Goal: Task Accomplishment & Management: Use online tool/utility

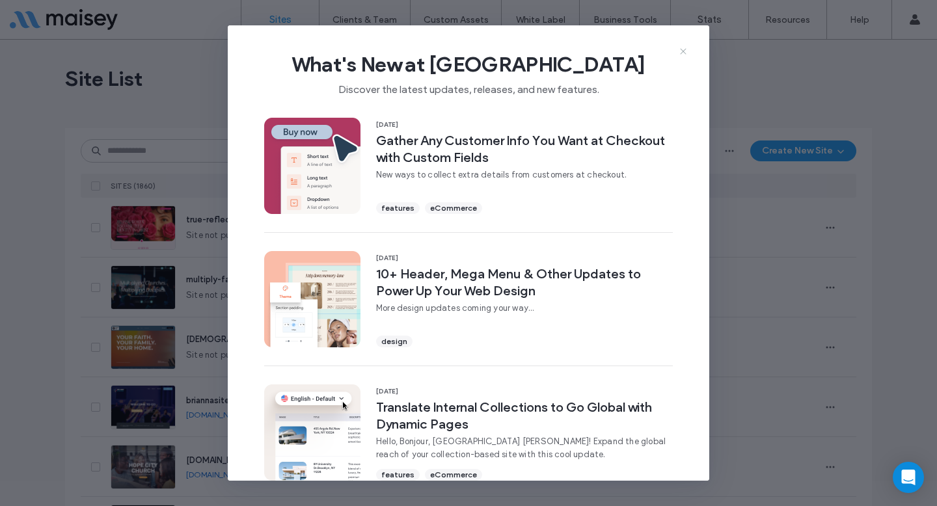
click at [678, 52] on icon at bounding box center [683, 51] width 10 height 10
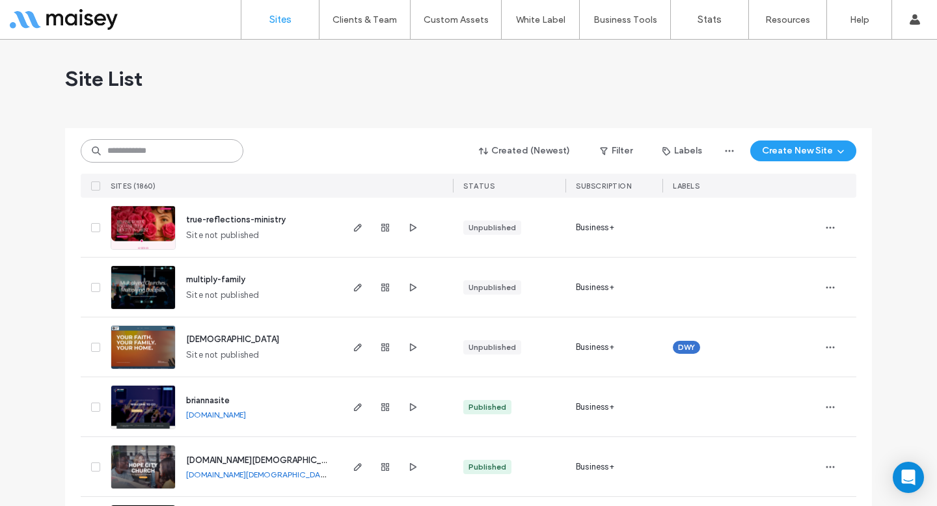
click at [200, 161] on input at bounding box center [162, 150] width 163 height 23
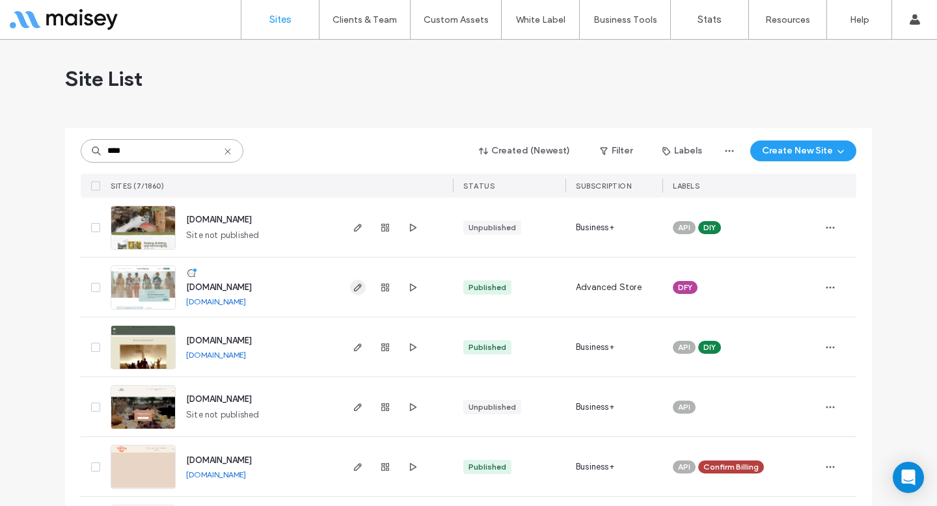
type input "****"
click at [353, 286] on icon "button" at bounding box center [358, 287] width 10 height 10
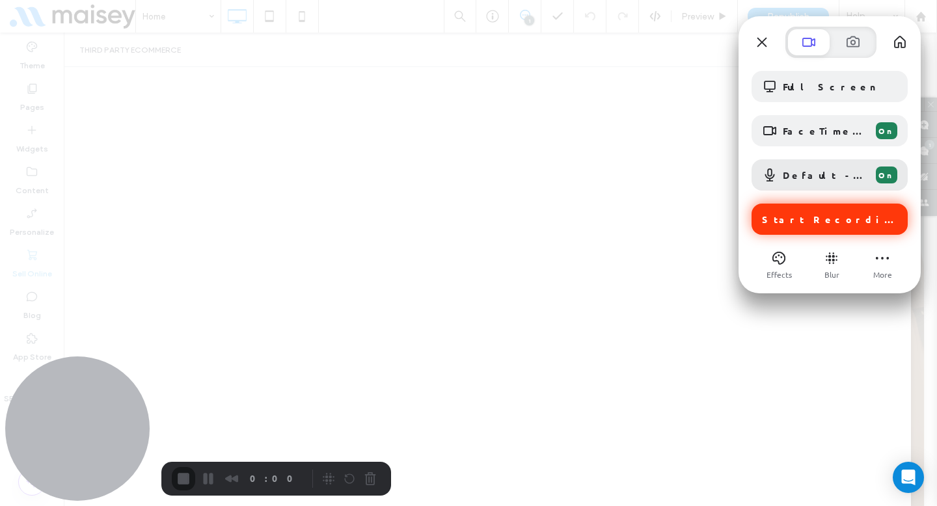
click at [774, 214] on span "Start Recording" at bounding box center [829, 219] width 135 height 12
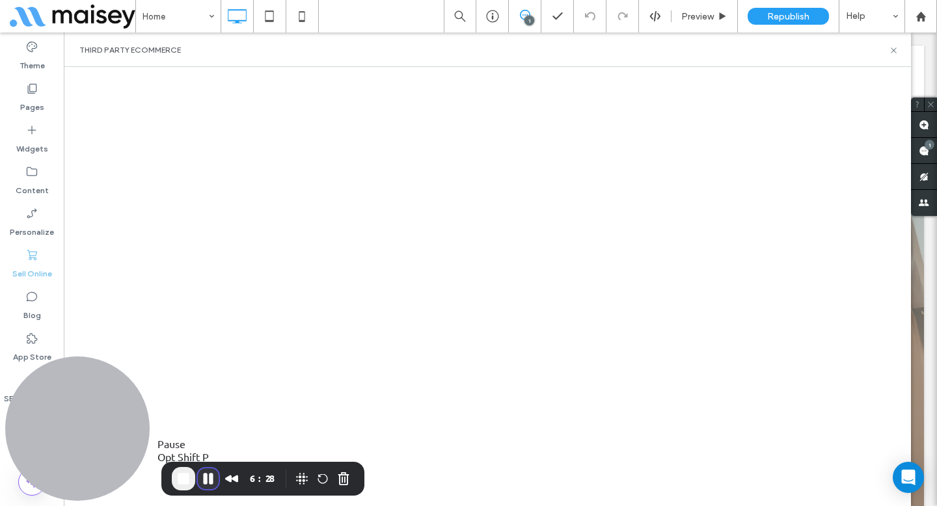
click at [202, 480] on button "Pause Recording" at bounding box center [208, 478] width 21 height 21
click at [215, 476] on button "Play Recording" at bounding box center [208, 480] width 26 height 20
click at [487, 16] on icon at bounding box center [492, 16] width 13 height 13
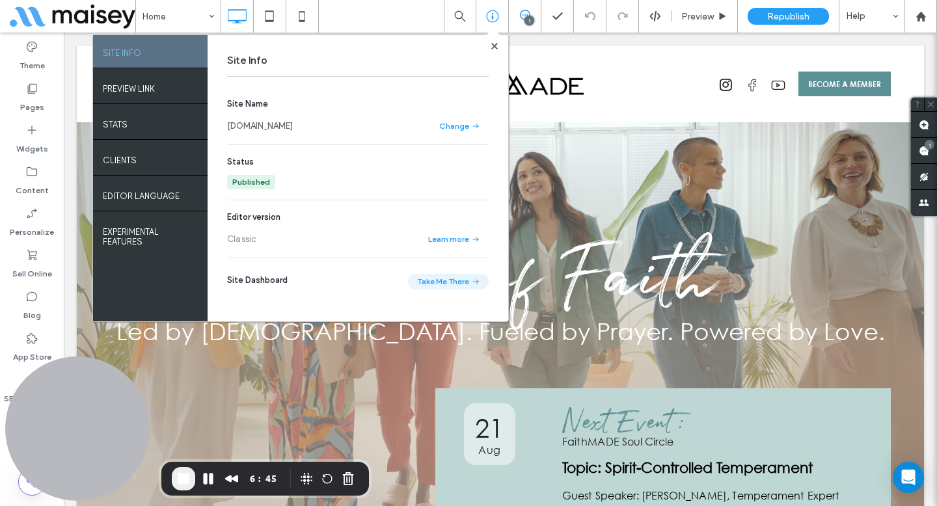
click at [456, 278] on button "Take Me There" at bounding box center [448, 282] width 81 height 16
click at [492, 42] on span at bounding box center [493, 35] width 13 height 12
click at [492, 46] on use at bounding box center [493, 45] width 7 height 7
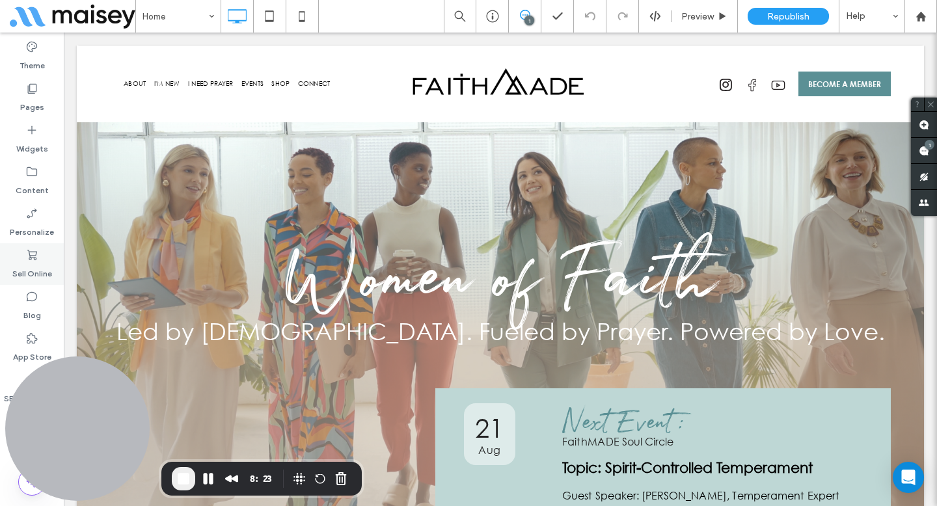
click at [33, 263] on label "Sell Online" at bounding box center [32, 270] width 40 height 18
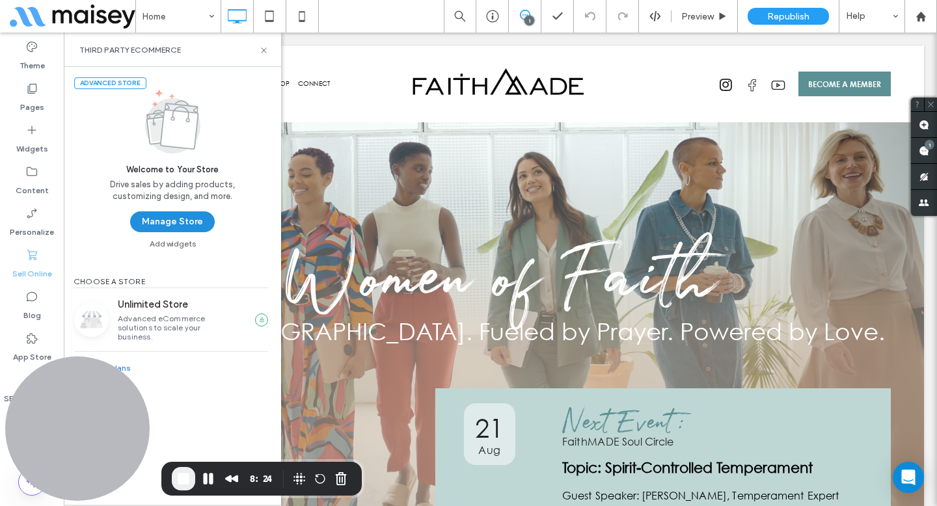
click at [152, 231] on button "Manage Store" at bounding box center [172, 221] width 85 height 21
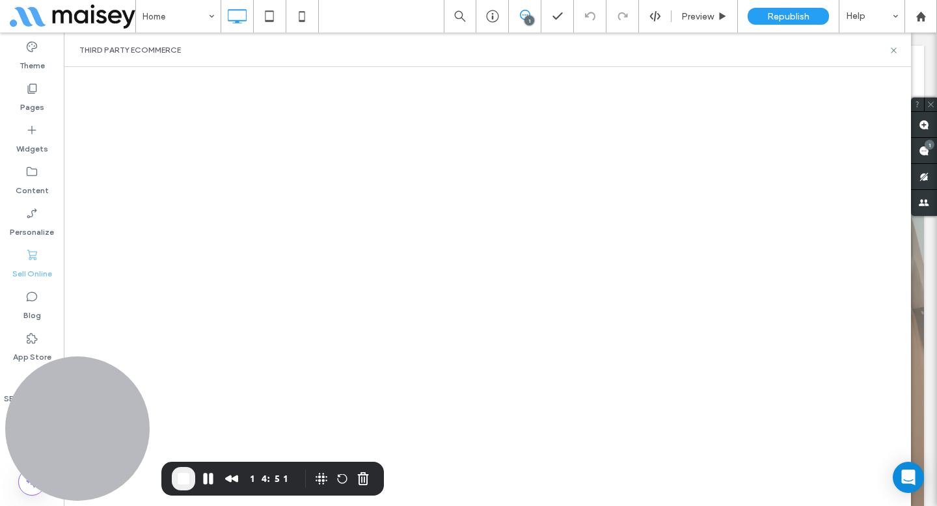
click at [185, 481] on span "End Recording" at bounding box center [184, 479] width 16 height 16
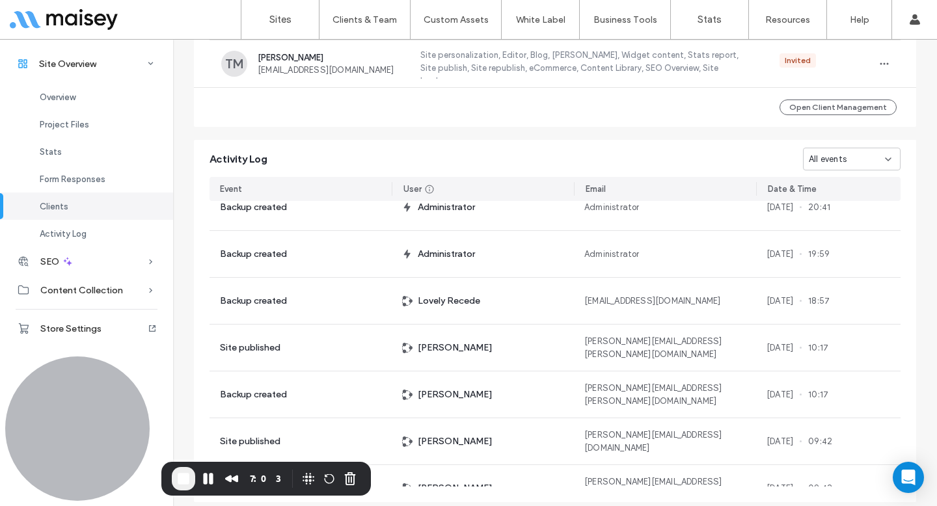
scroll to position [1144, 0]
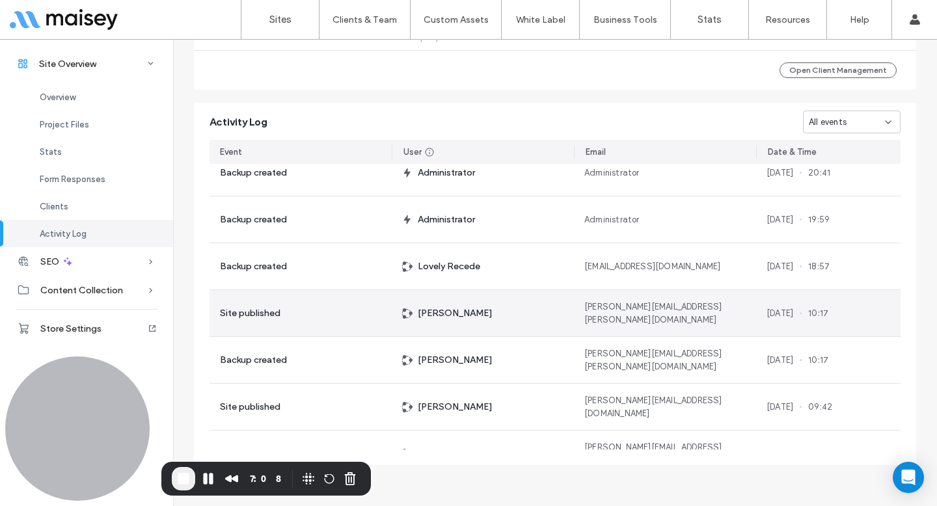
scroll to position [106, 0]
